Goal: Task Accomplishment & Management: Complete application form

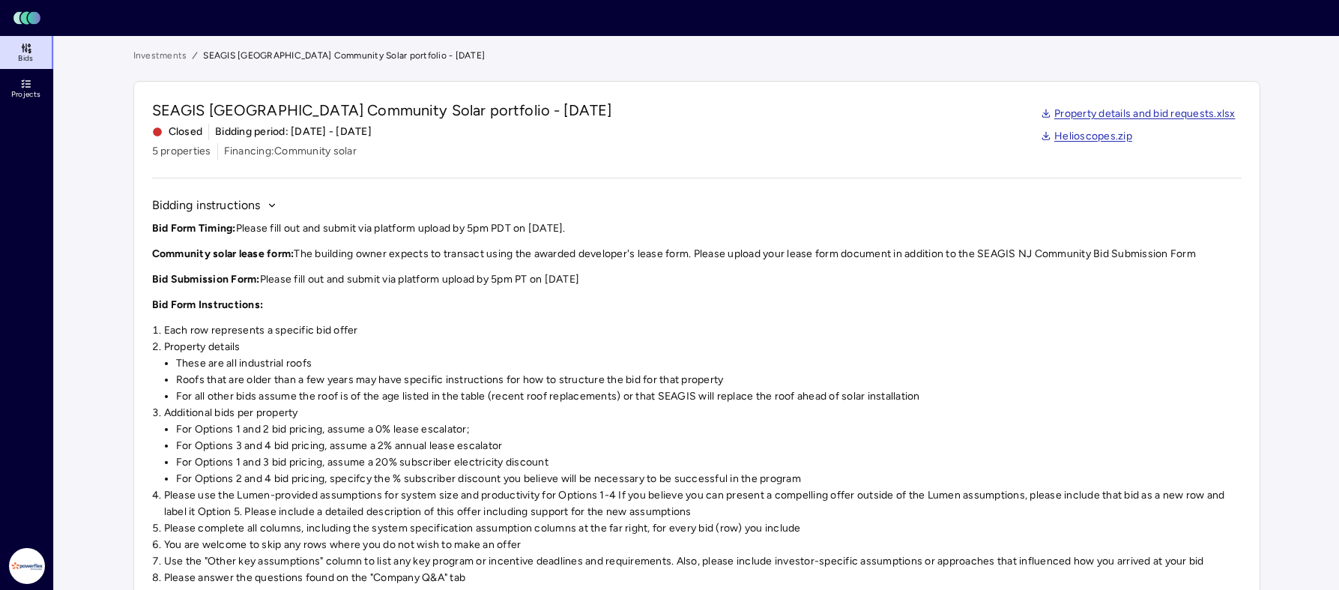
click at [35, 53] on link "Bids" at bounding box center [27, 52] width 55 height 33
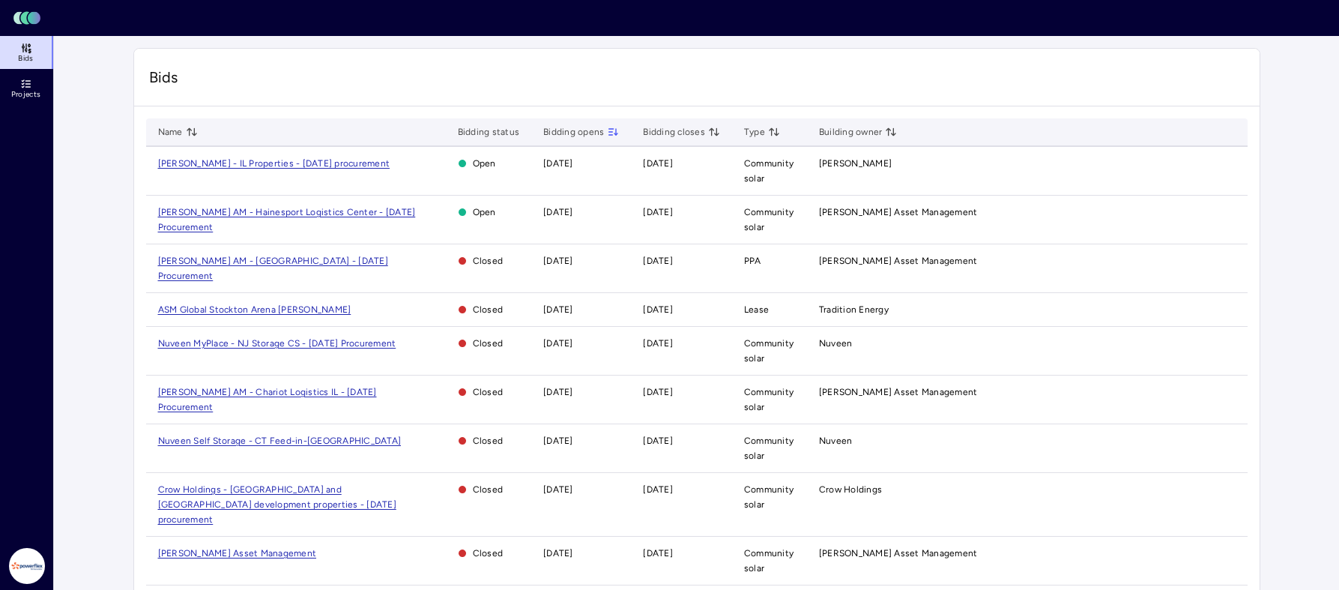
click at [232, 162] on span "[PERSON_NAME] - IL Properties - [DATE] procurement" at bounding box center [274, 163] width 232 height 10
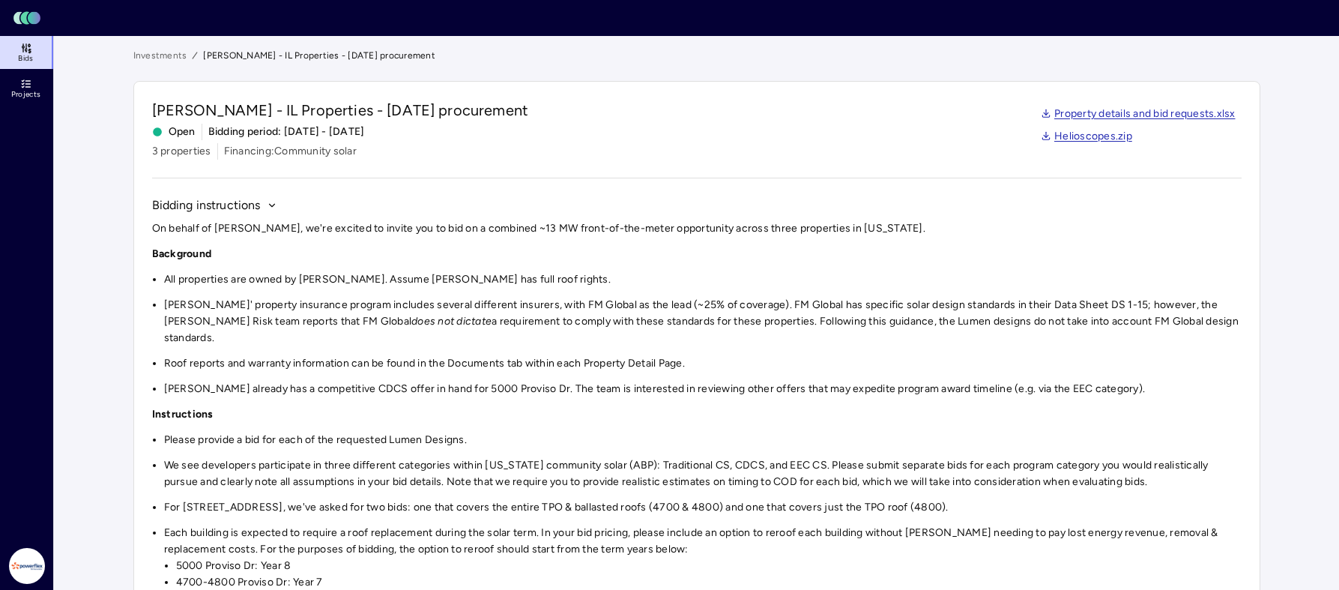
click at [600, 262] on p "Background" at bounding box center [697, 254] width 1090 height 16
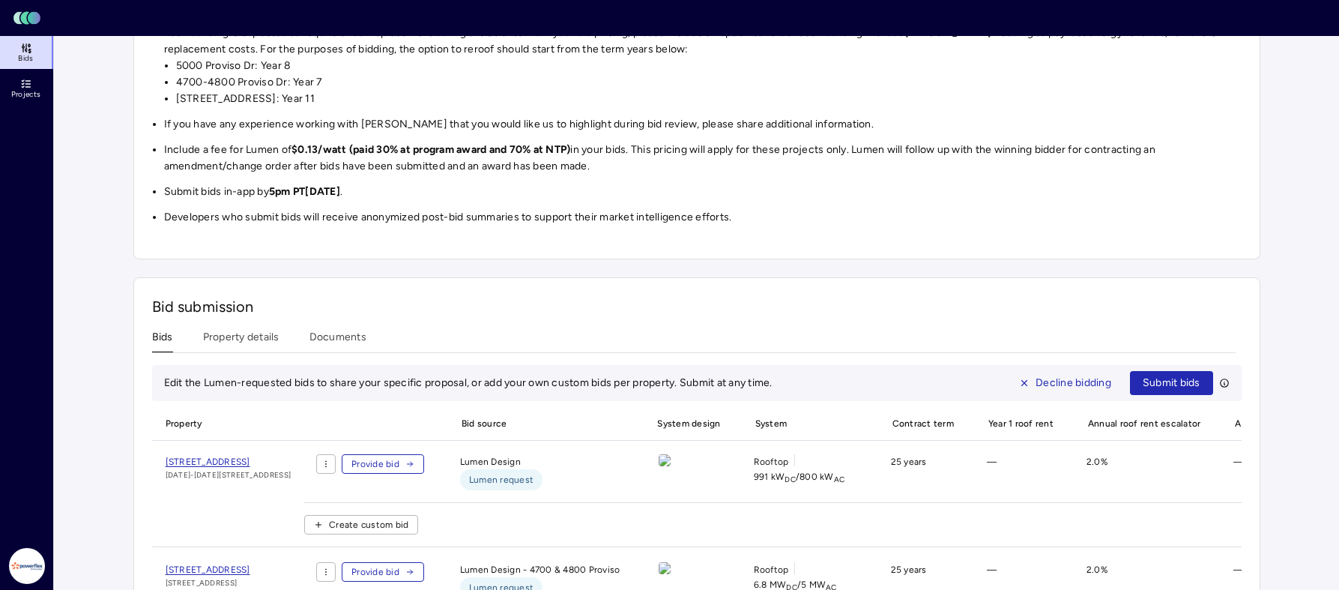
scroll to position [749, 0]
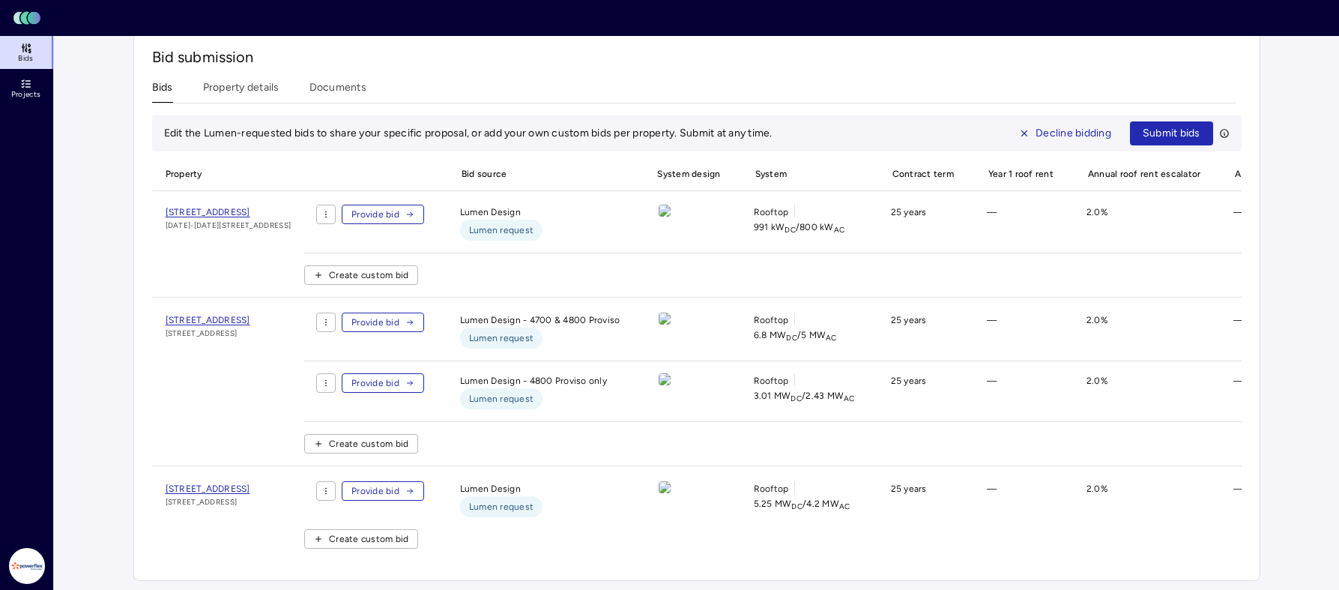
click at [240, 315] on span "[STREET_ADDRESS]" at bounding box center [208, 320] width 85 height 10
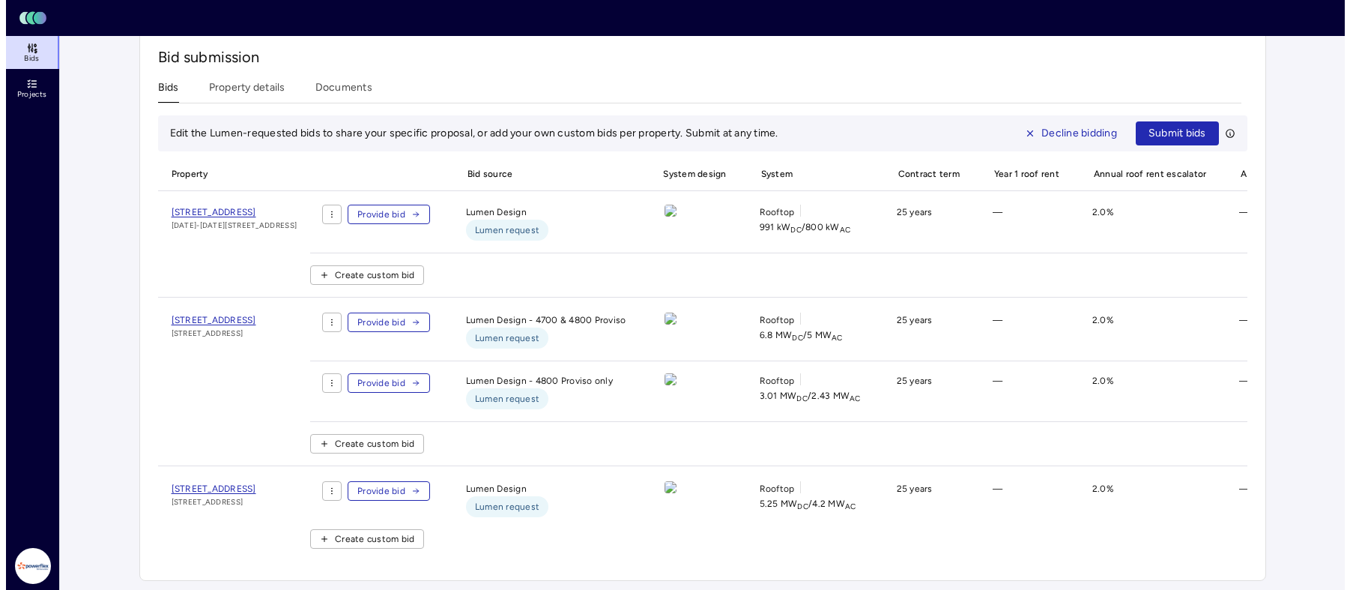
scroll to position [767, 0]
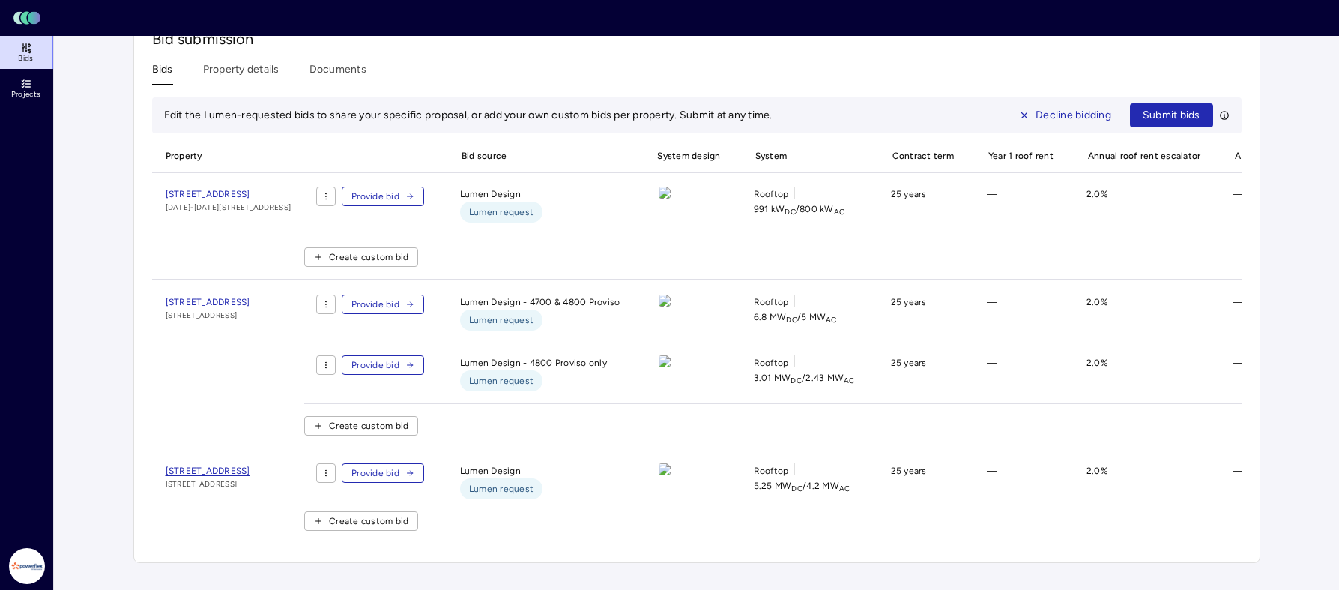
click at [399, 297] on span "Provide bid" at bounding box center [375, 304] width 48 height 15
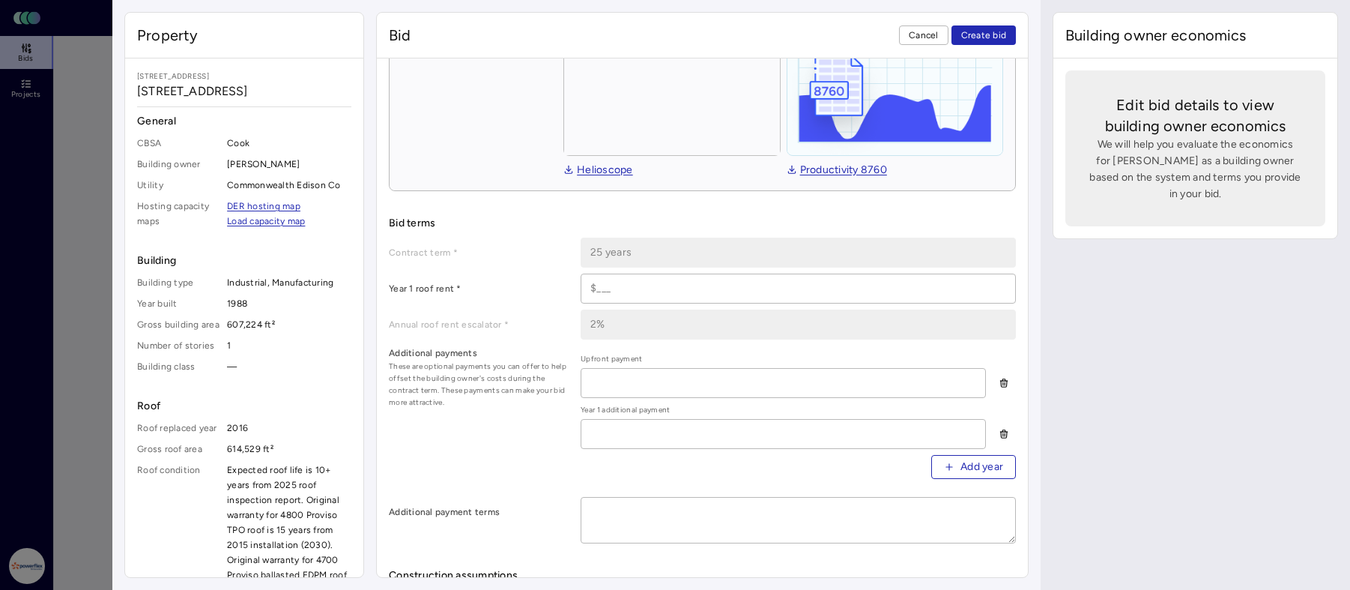
scroll to position [500, 0]
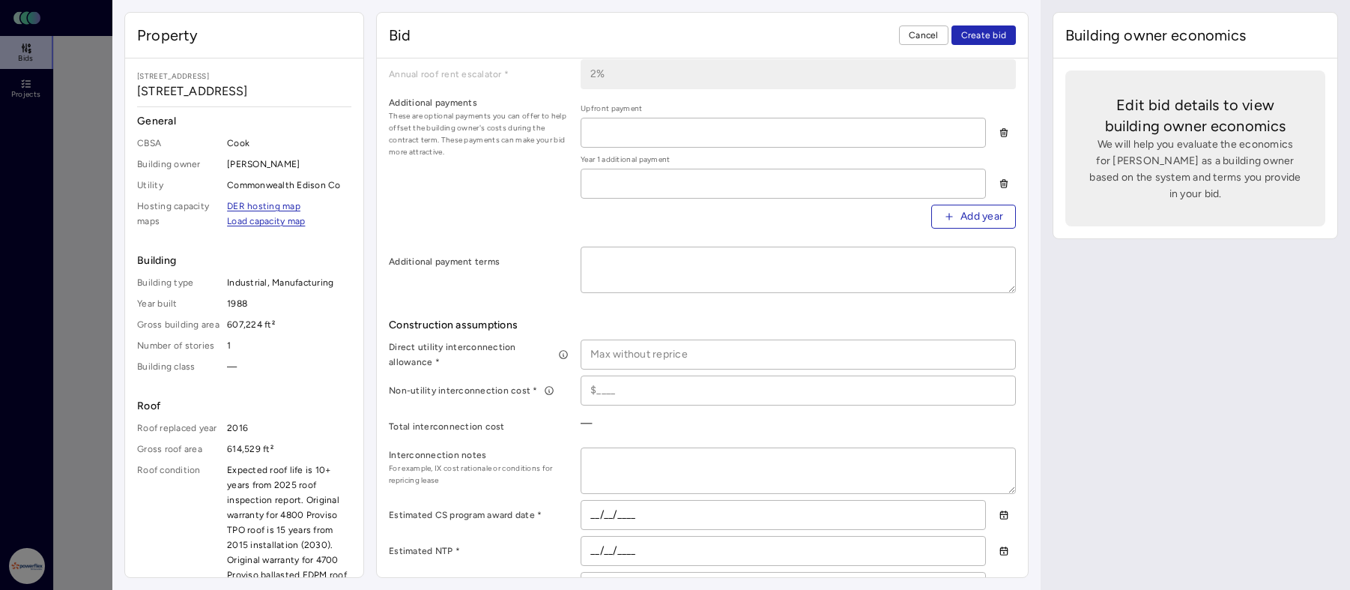
click at [708, 413] on div "—" at bounding box center [798, 423] width 435 height 24
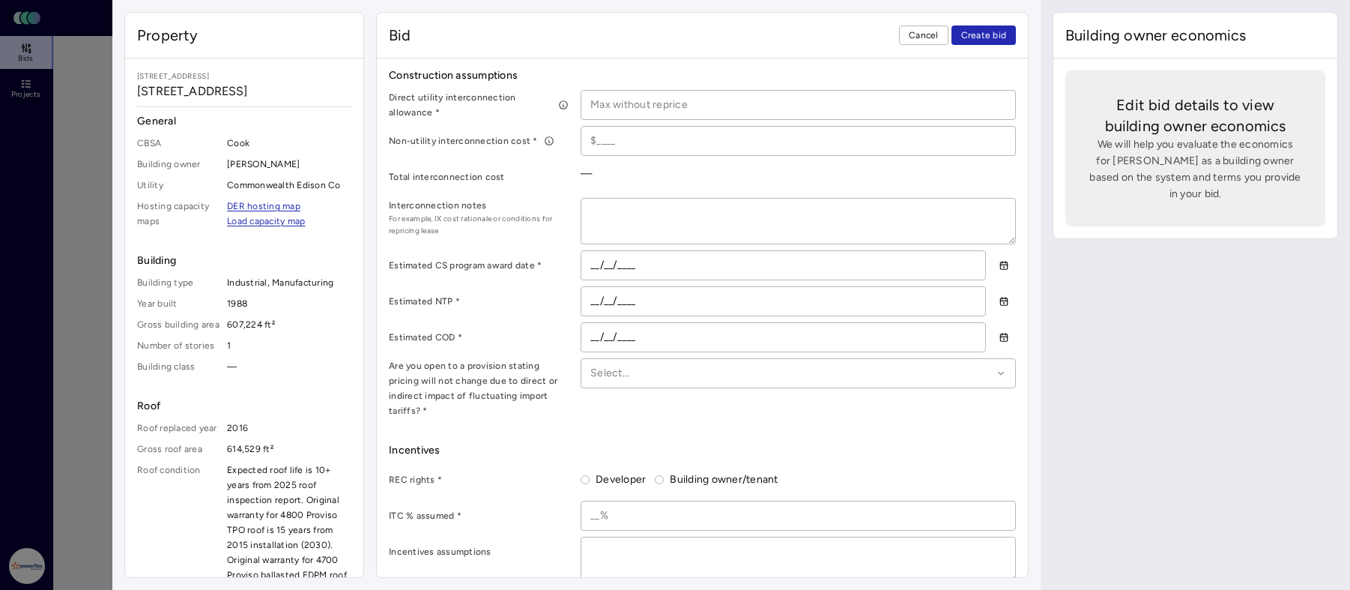
scroll to position [845, 0]
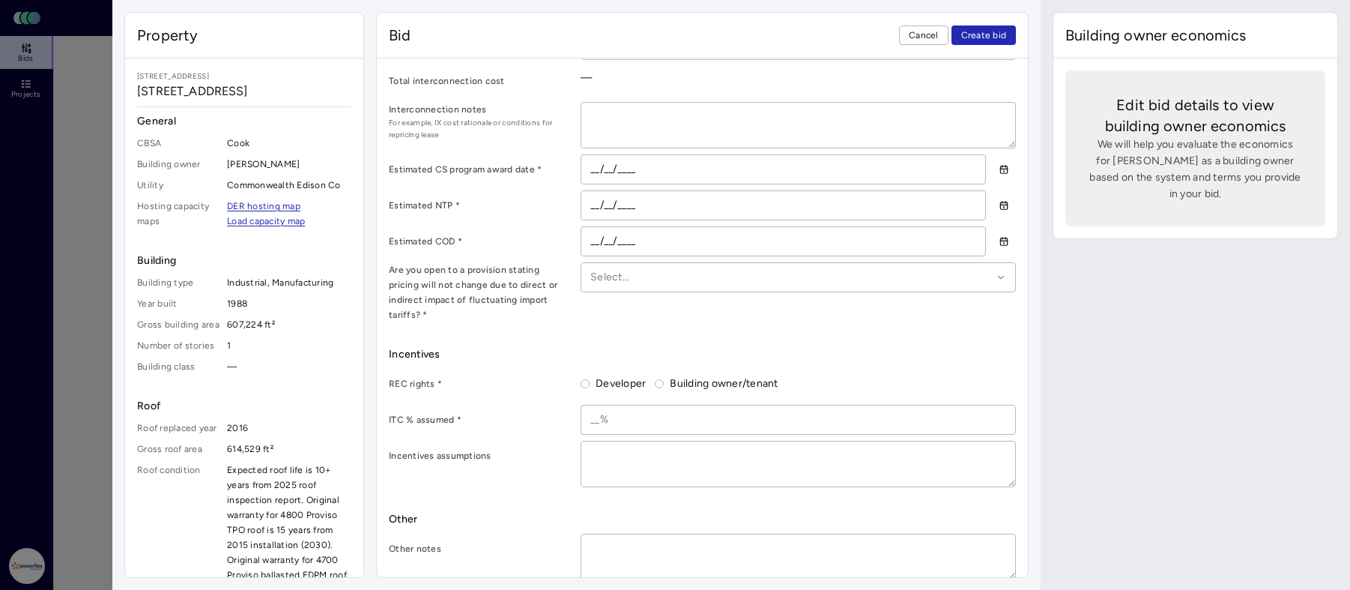
click at [1113, 336] on div "Building owner economics Edit bid details to view building owner economics We w…" at bounding box center [1195, 295] width 309 height 590
click at [549, 311] on div "Bid terms Contract term * 25 years Year 1 roof rent * Annual roof rent escalato…" at bounding box center [702, 99] width 627 height 961
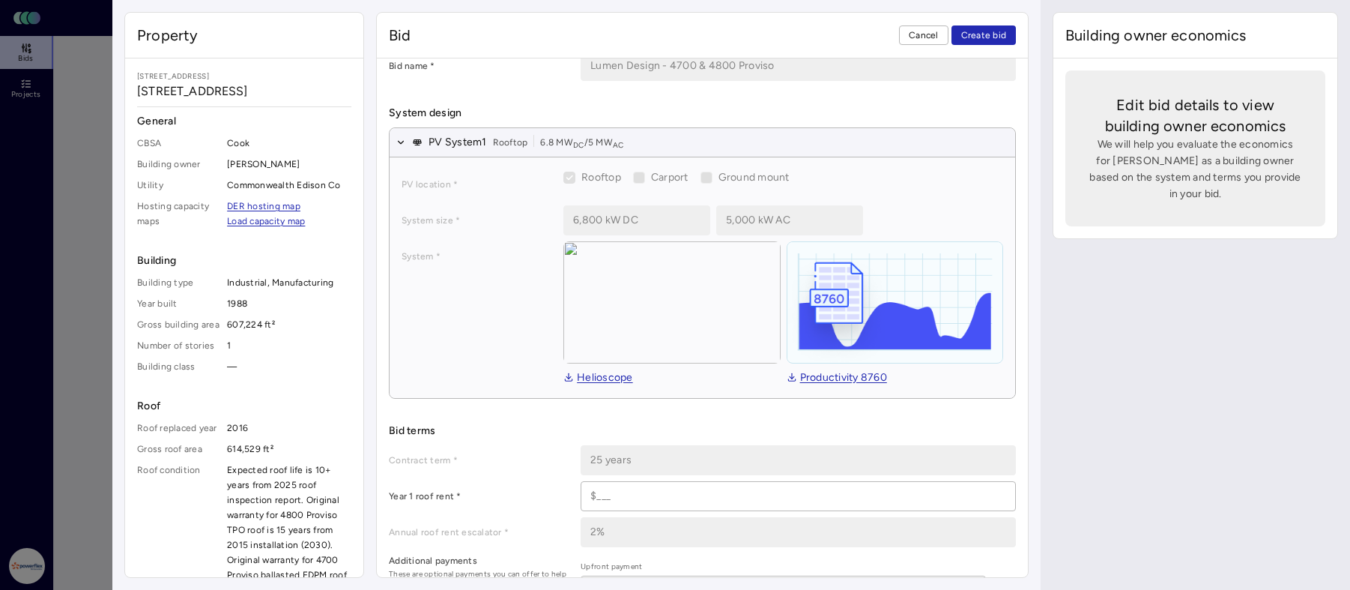
scroll to position [0, 0]
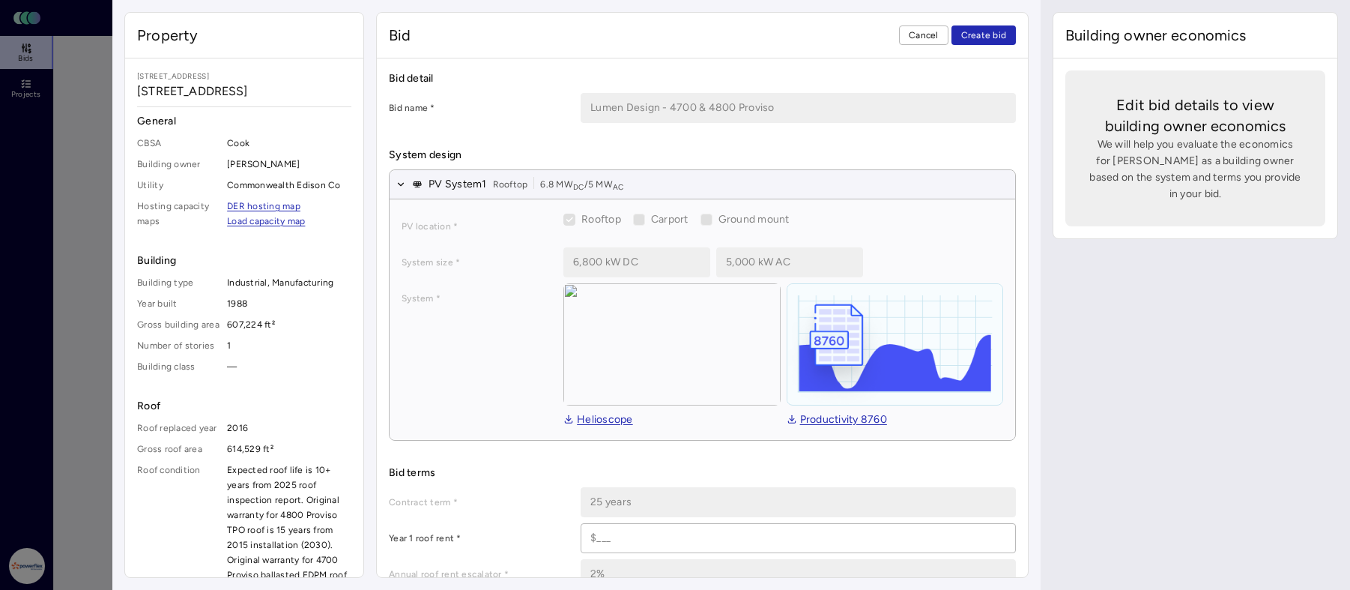
click at [703, 329] on img at bounding box center [671, 344] width 217 height 122
click at [618, 357] on img at bounding box center [671, 344] width 217 height 122
